Goal: Task Accomplishment & Management: Use online tool/utility

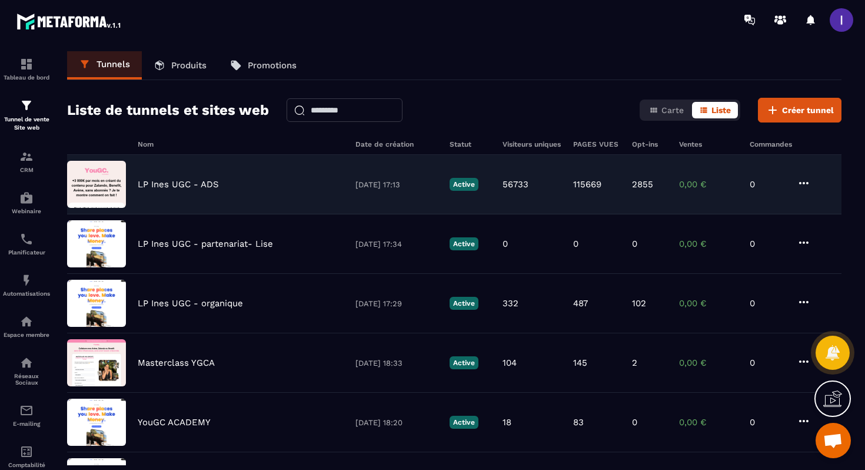
scroll to position [1537, 0]
click at [240, 178] on div "LP Ines UGC - ADS [DATE] 17:13 Active 56733 115669 2855 0,00 € 0" at bounding box center [454, 184] width 775 height 59
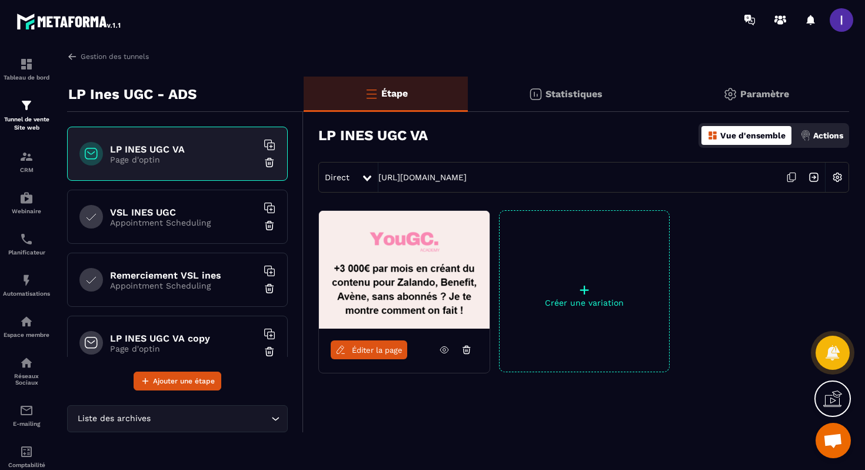
click at [387, 350] on span "Éditer la page" at bounding box center [377, 350] width 51 height 9
